Goal: Check status: Check status

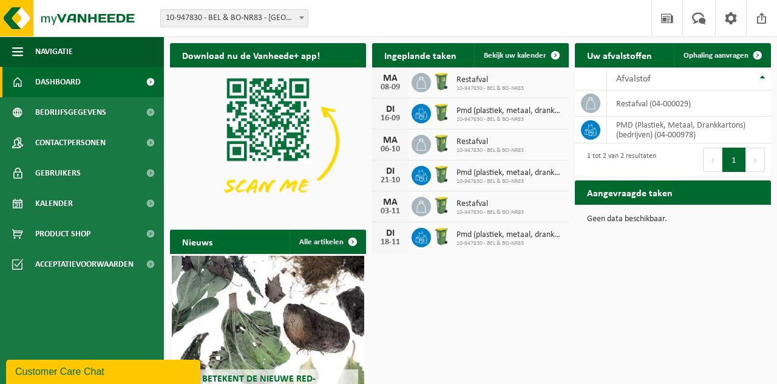
click at [557, 64] on span at bounding box center [555, 55] width 24 height 24
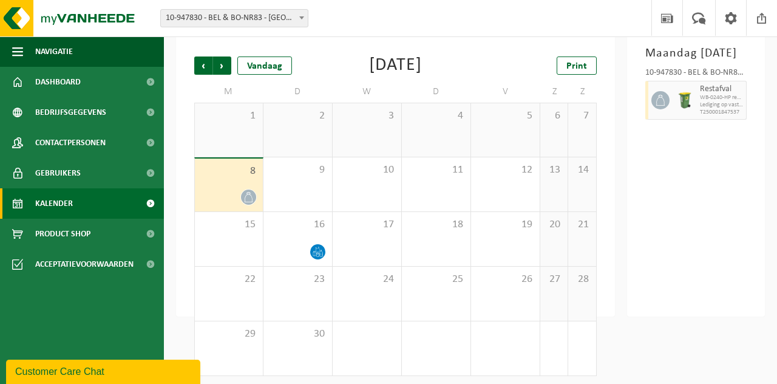
scroll to position [66, 0]
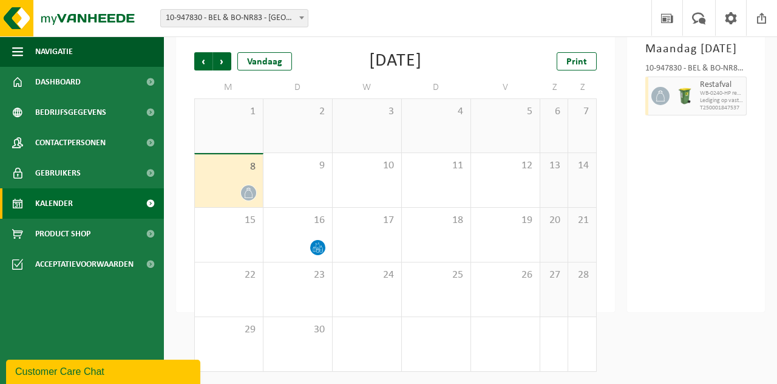
click at [239, 64] on div "Vandaag" at bounding box center [264, 61] width 55 height 18
click at [228, 68] on span "Volgende" at bounding box center [222, 61] width 18 height 18
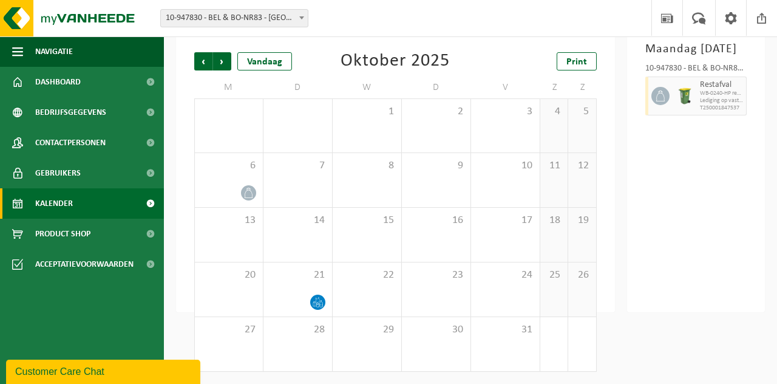
click at [222, 65] on span "Volgende" at bounding box center [222, 61] width 18 height 18
click at [229, 64] on span "Volgende" at bounding box center [222, 61] width 18 height 18
click at [205, 63] on span "Vorige" at bounding box center [203, 61] width 18 height 18
click at [228, 68] on span "Volgende" at bounding box center [222, 61] width 18 height 18
